Goal: Information Seeking & Learning: Learn about a topic

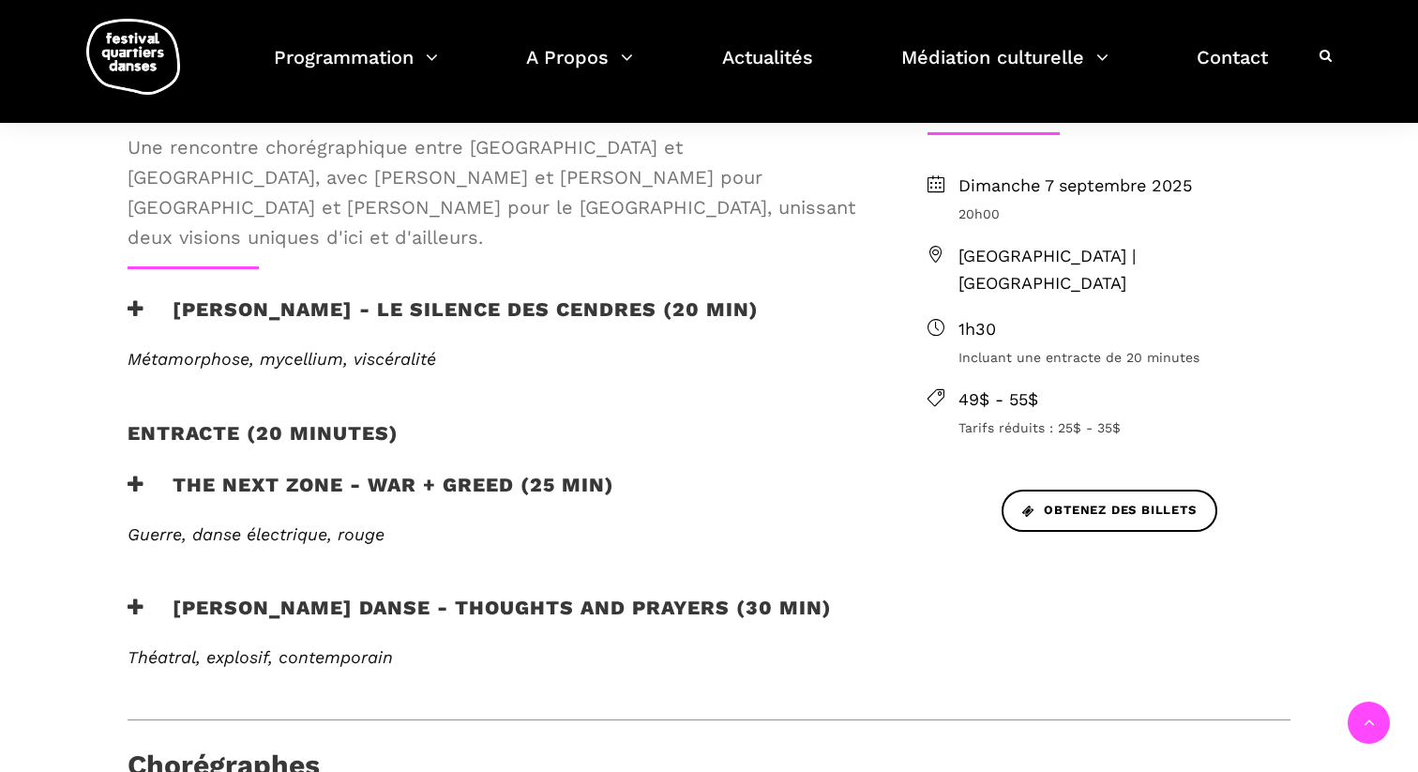
scroll to position [571, 0]
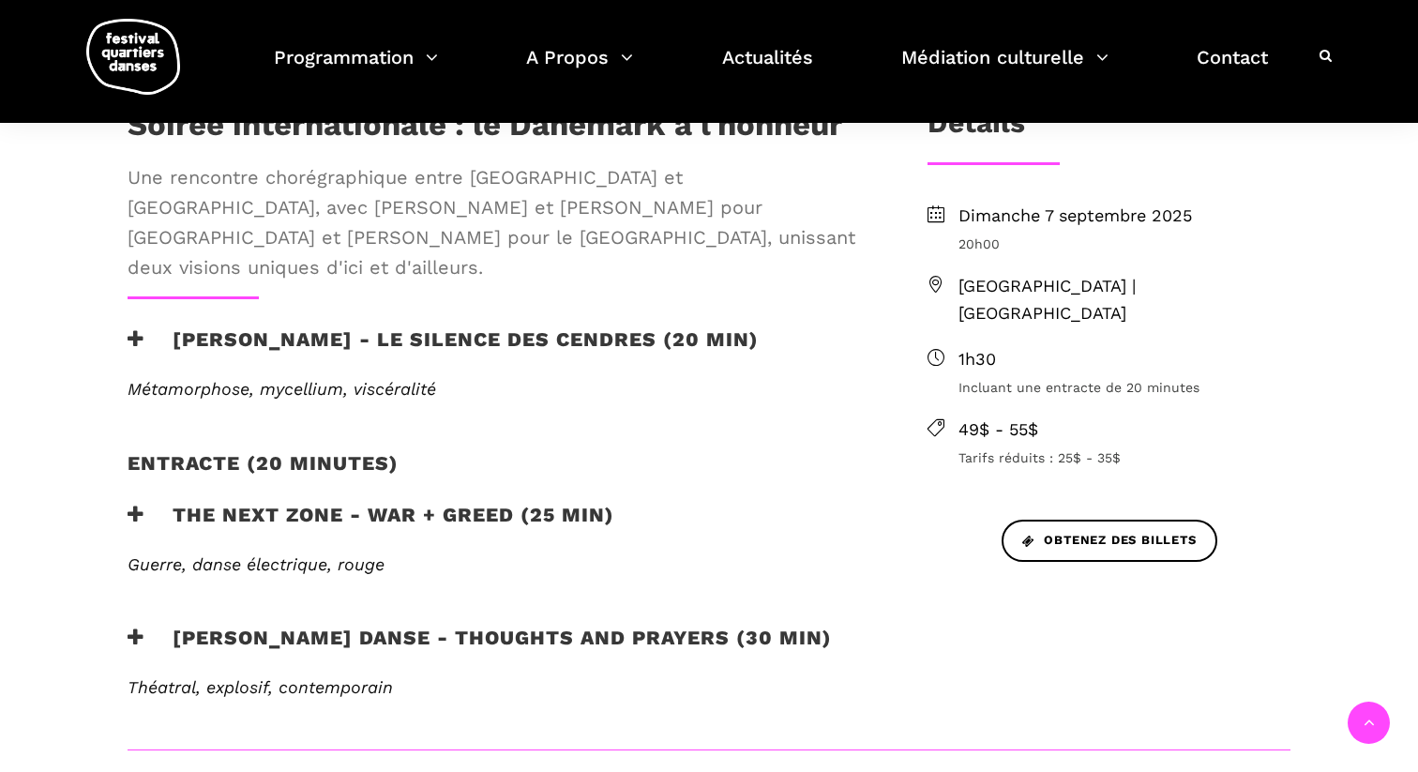
click at [324, 327] on h3 "[PERSON_NAME] - Le silence des cendres (20 min)" at bounding box center [443, 350] width 631 height 47
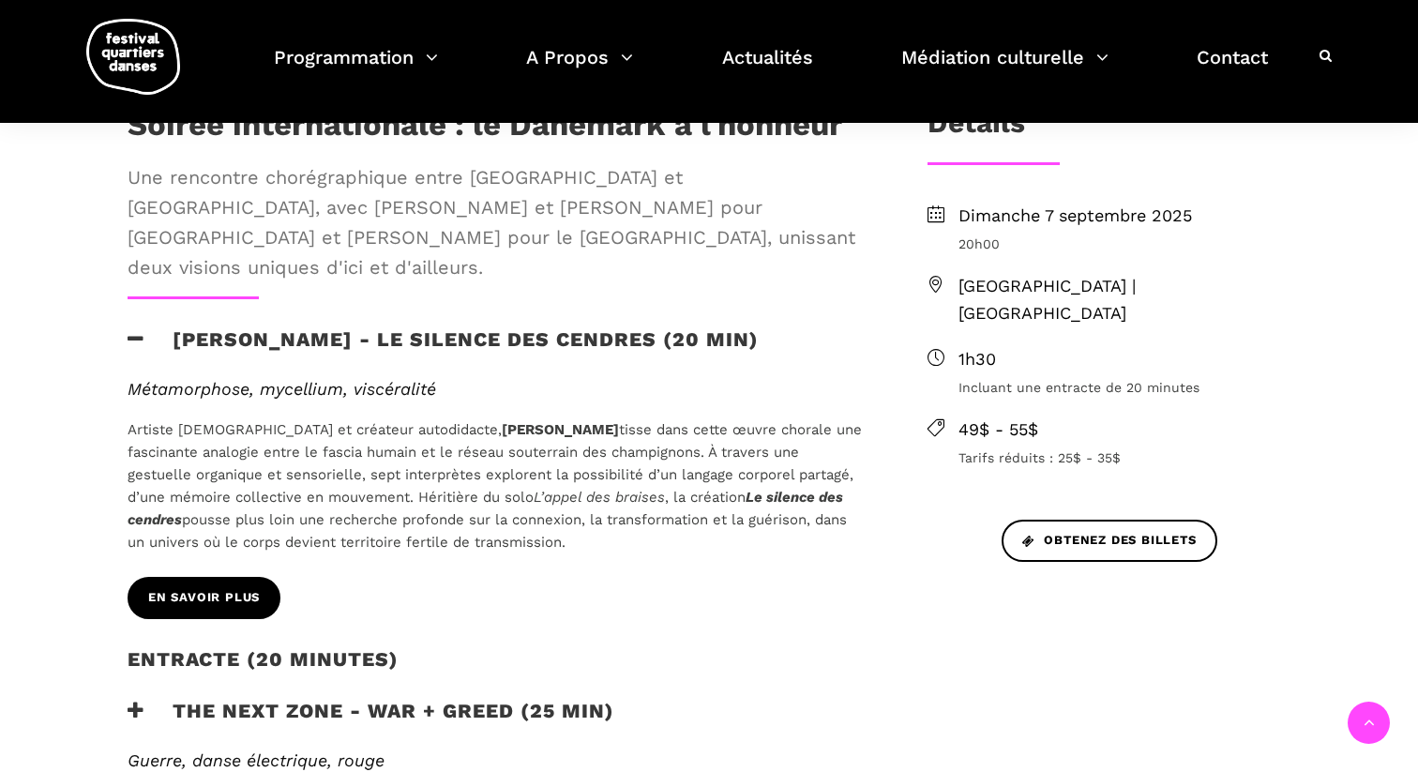
click at [245, 588] on span "En savoir plus" at bounding box center [204, 598] width 112 height 20
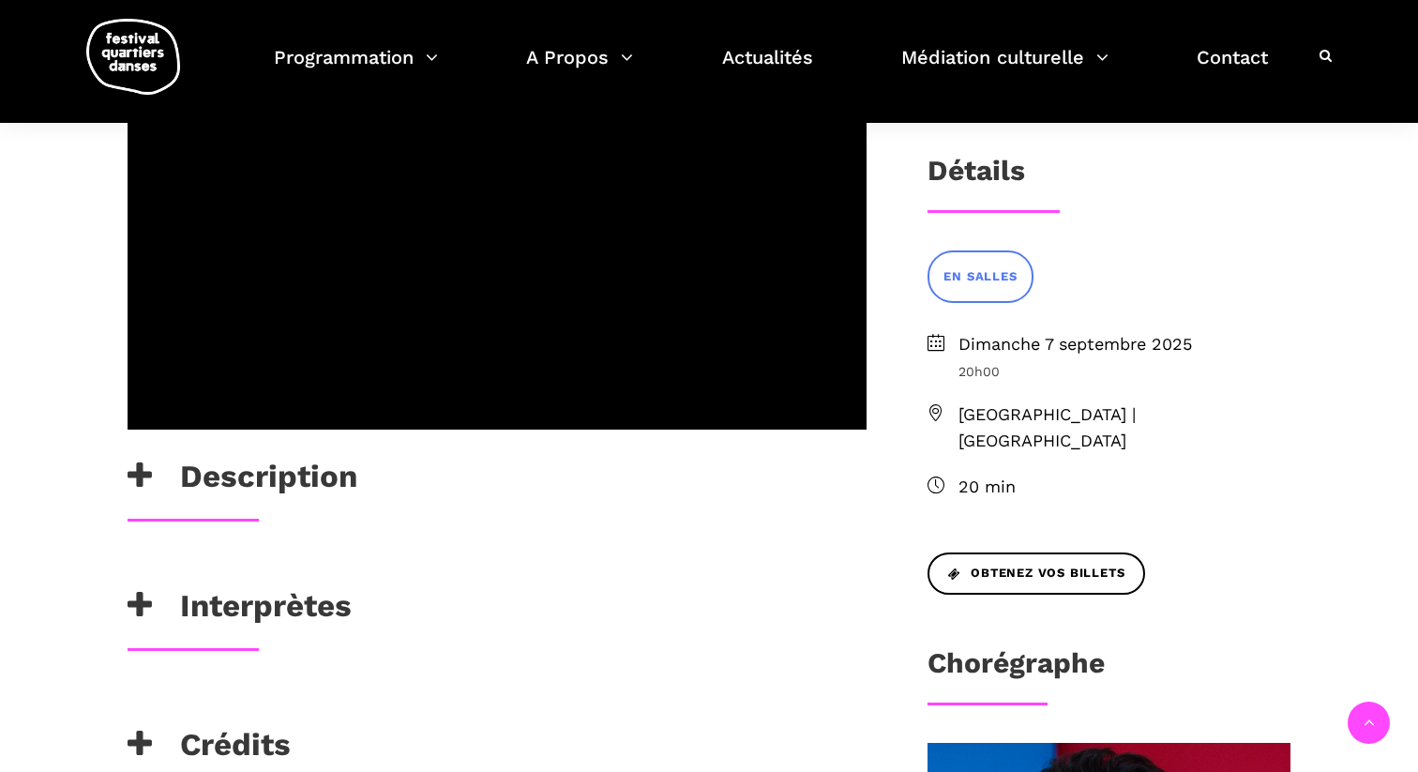
scroll to position [427, 0]
